Goal: Task Accomplishment & Management: Manage account settings

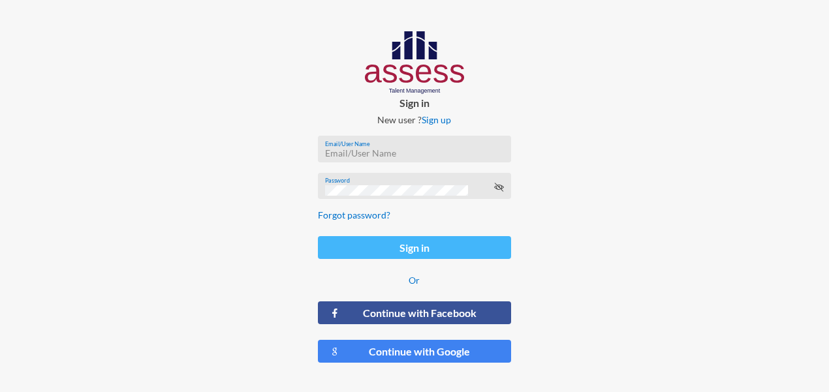
type input "[PERSON_NAME][EMAIL_ADDRESS][DOMAIN_NAME]"
click at [360, 240] on button "Sign in" at bounding box center [414, 247] width 193 height 23
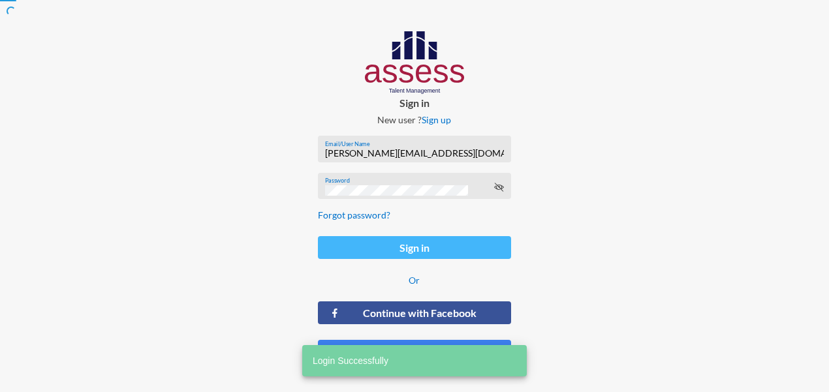
click at [369, 250] on button "Sign in" at bounding box center [414, 247] width 193 height 23
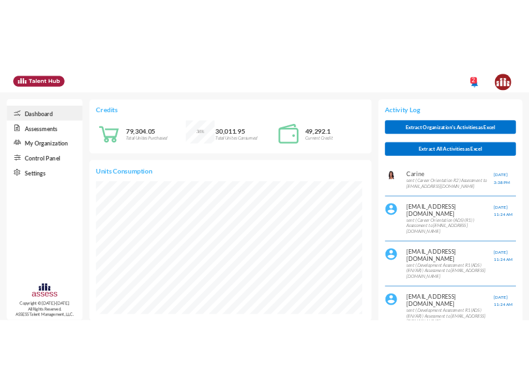
scroll to position [652748, 652761]
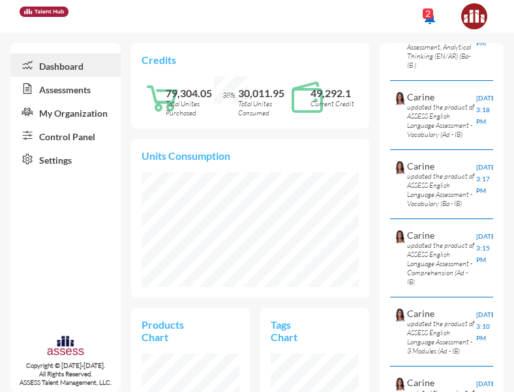
scroll to position [40, 23]
